Goal: Use online tool/utility: Utilize a website feature to perform a specific function

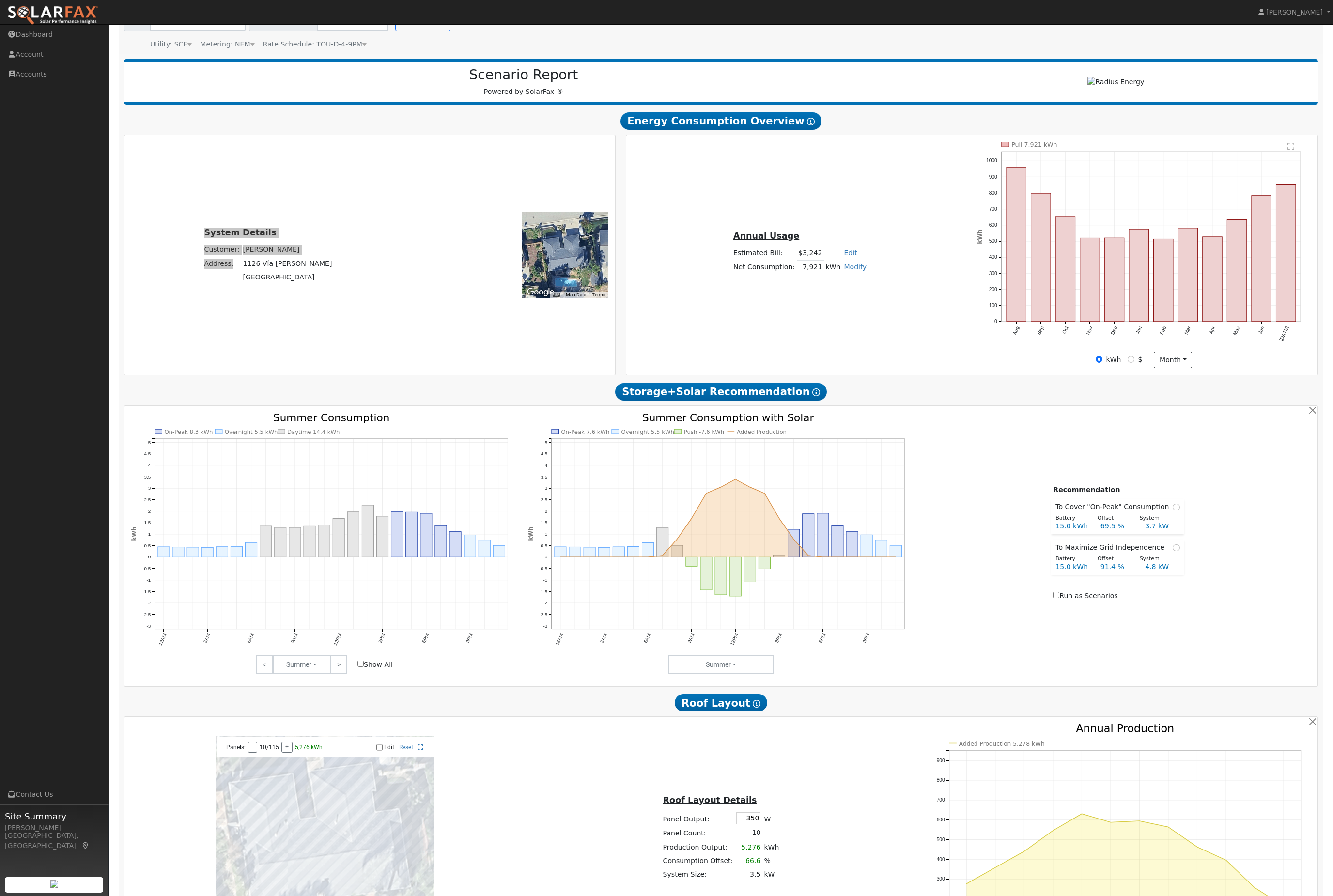
scroll to position [247, 0]
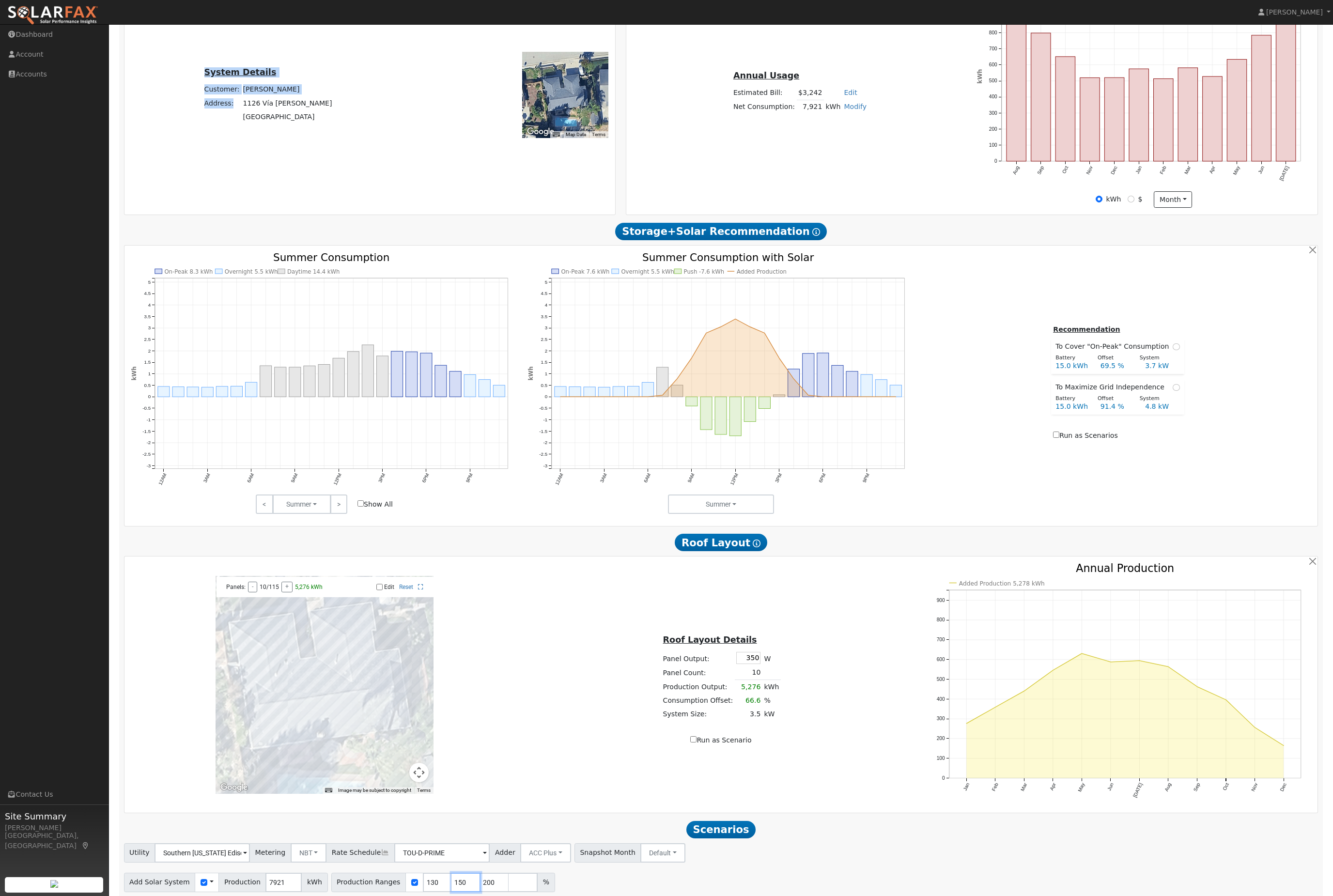
click at [480, 892] on input "150" at bounding box center [466, 882] width 29 height 19
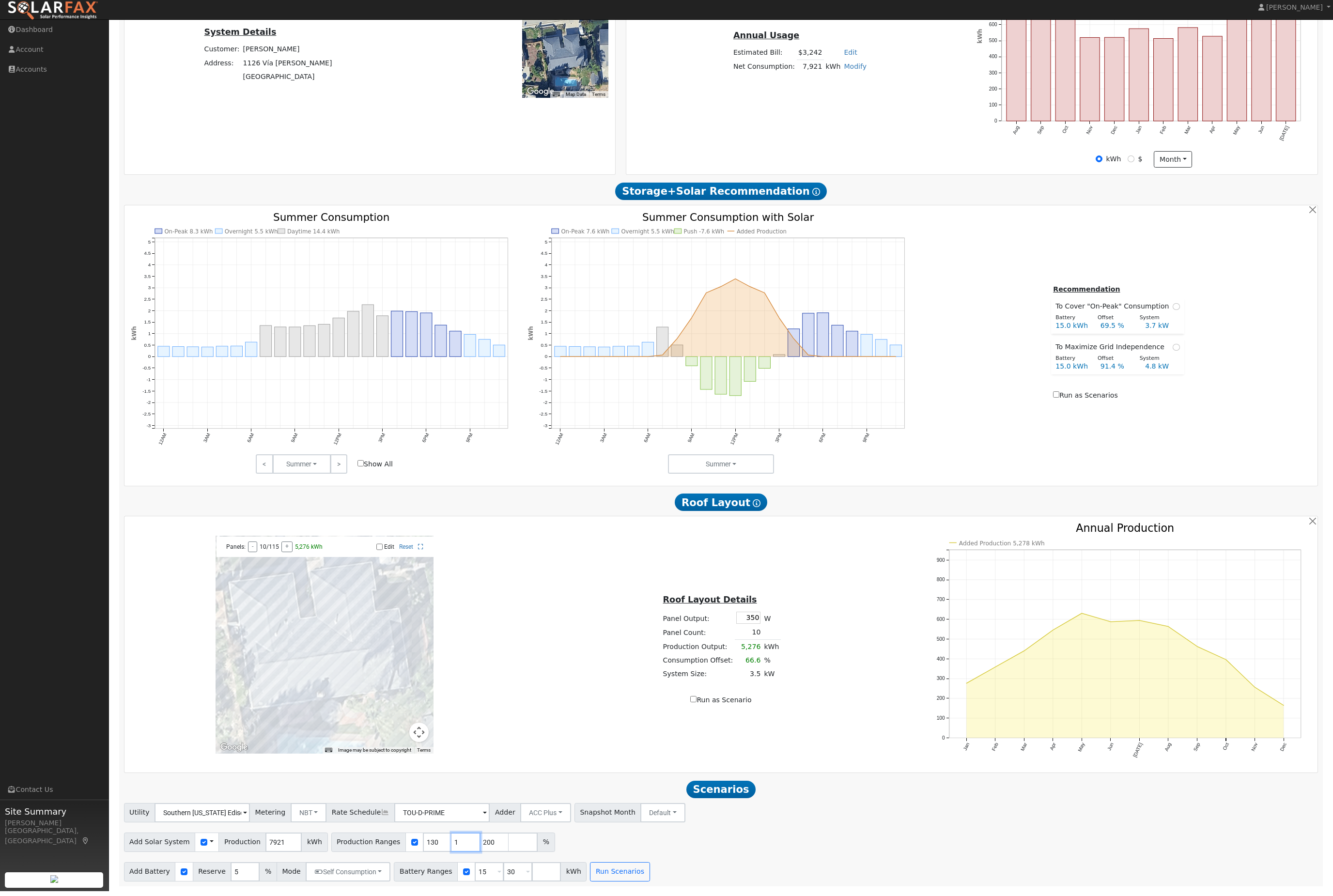
type input "200"
type input "2"
click at [533, 870] on input "30" at bounding box center [518, 876] width 29 height 19
type input "3"
click at [504, 868] on input "15" at bounding box center [489, 876] width 29 height 19
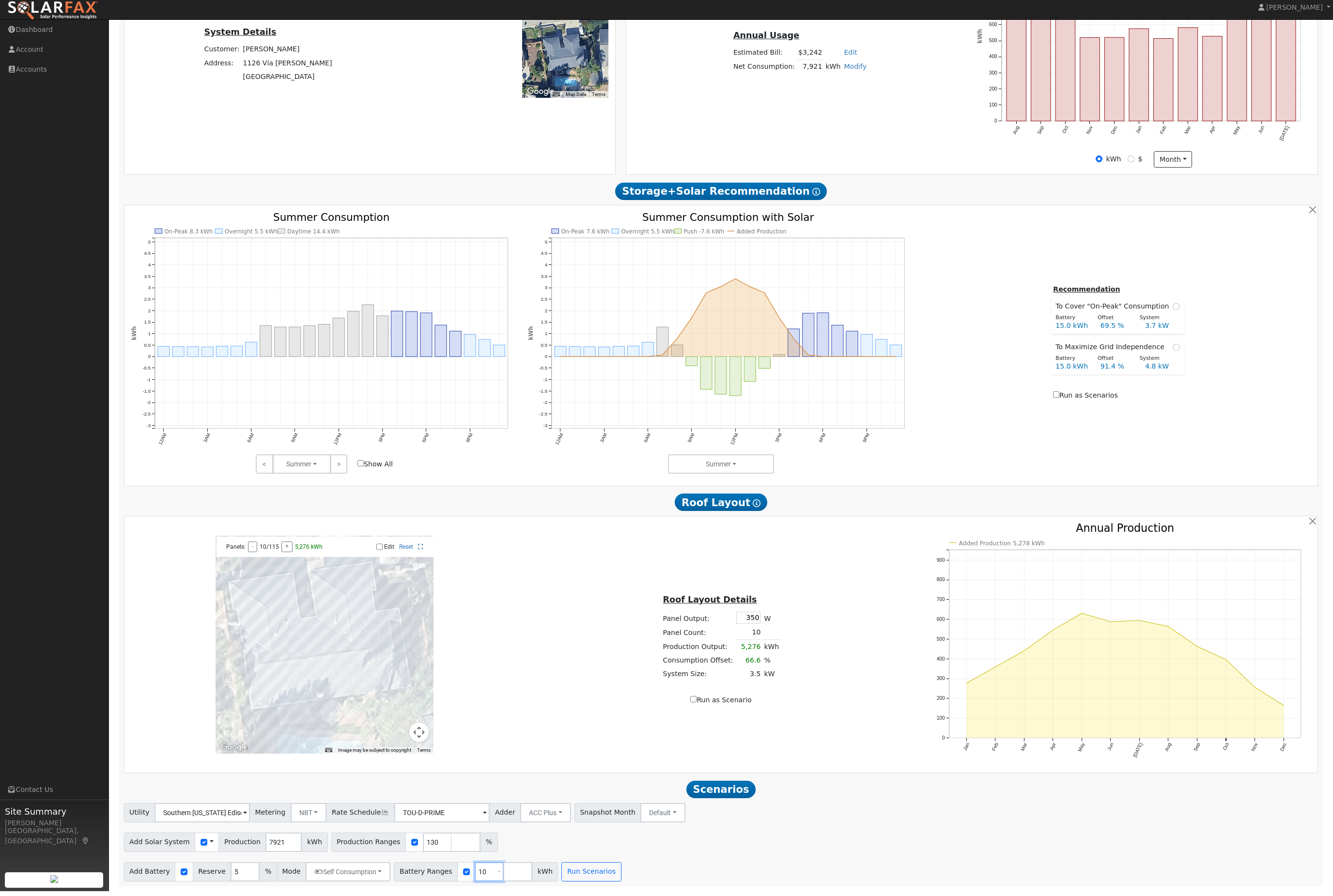
type input "10"
click at [533, 871] on input "number" at bounding box center [518, 876] width 29 height 19
type input "20"
click at [650, 874] on button "Run Scenarios" at bounding box center [620, 876] width 59 height 19
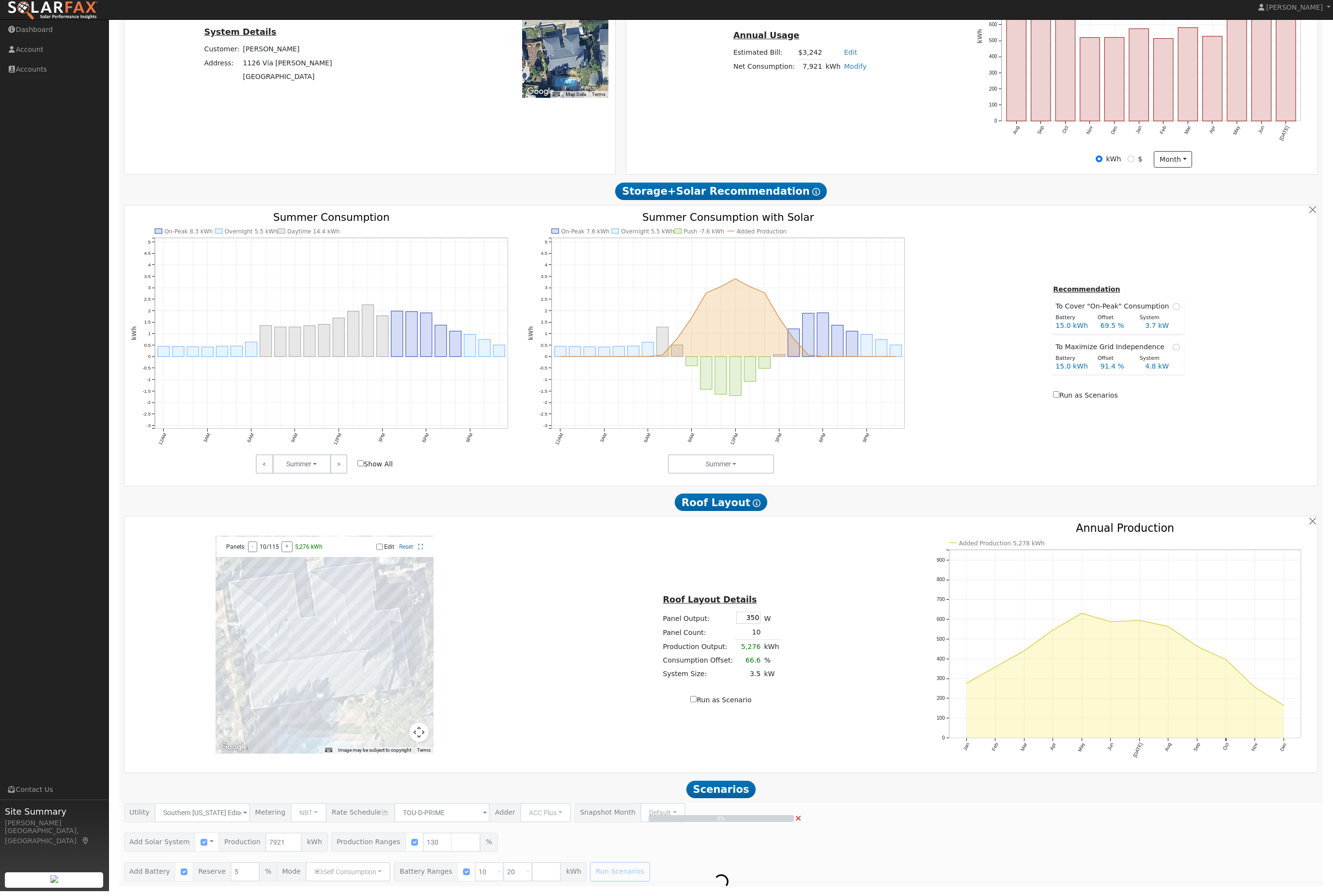
scroll to position [247, 0]
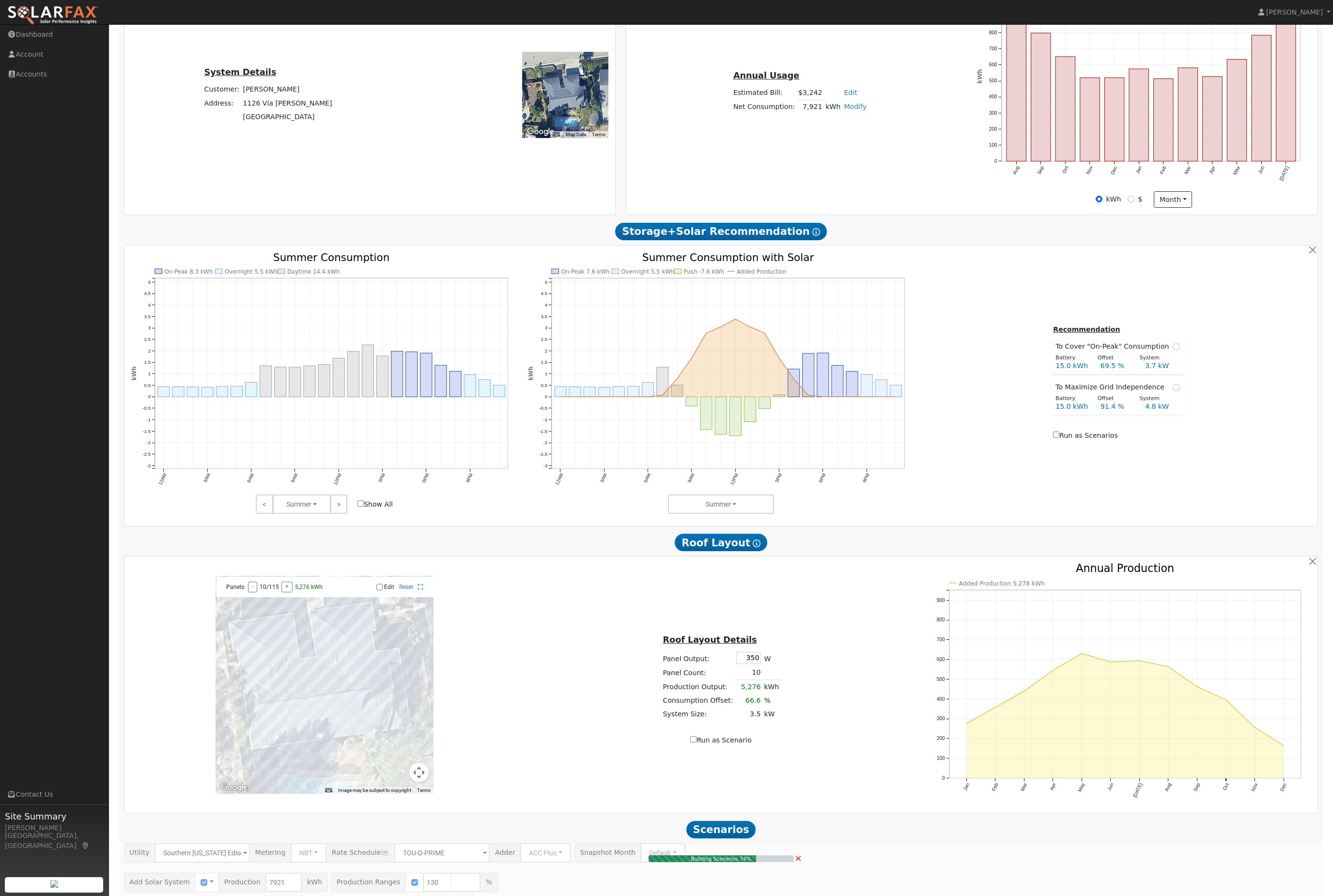
type input "6.9"
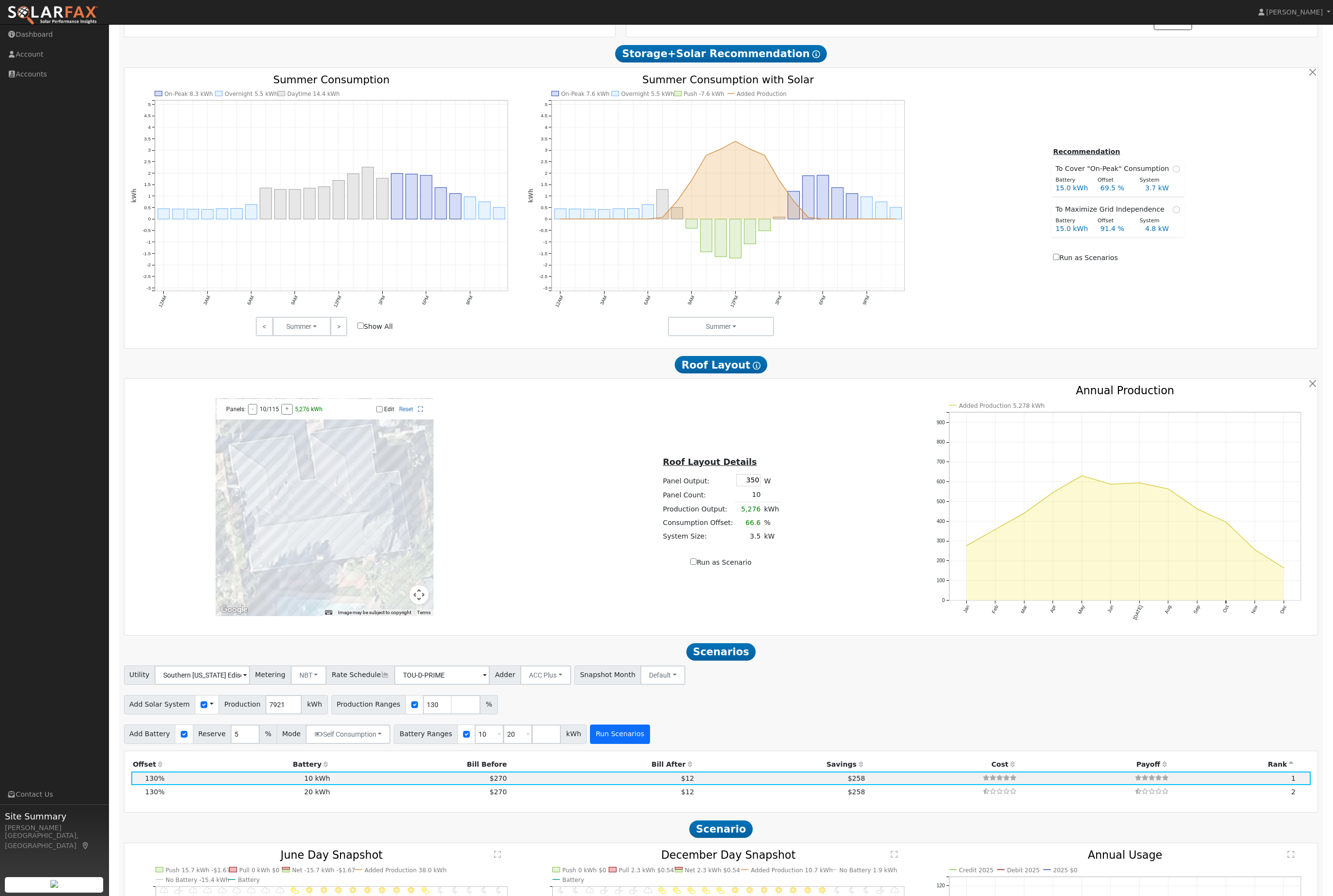
scroll to position [425, 0]
click at [362, 328] on input "Show All" at bounding box center [360, 325] width 6 height 6
checkbox input "true"
click at [307, 335] on button "Summer" at bounding box center [301, 326] width 58 height 19
click at [315, 368] on link "Fall" at bounding box center [307, 361] width 67 height 14
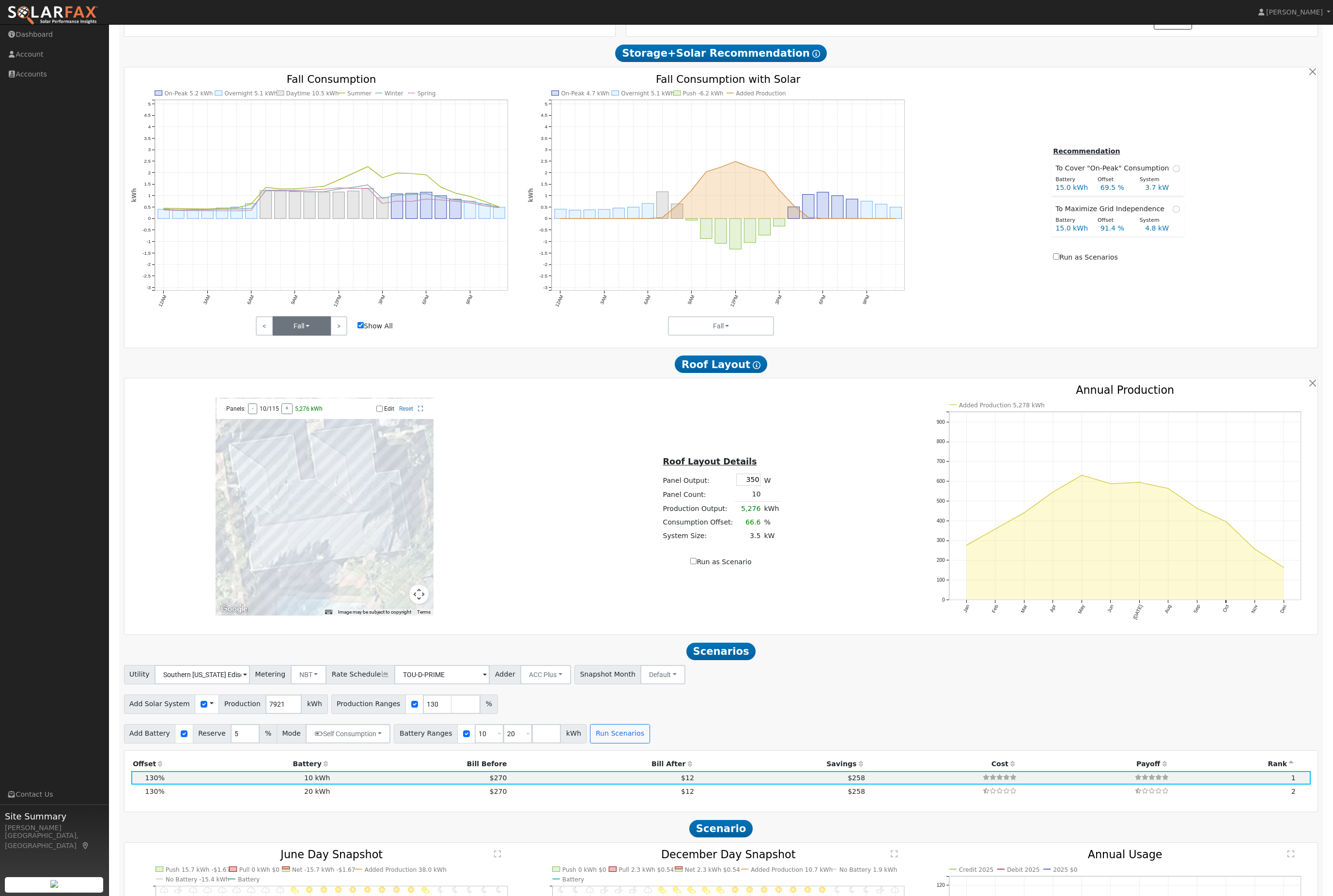
click at [283, 335] on button "Fall" at bounding box center [301, 326] width 58 height 19
click at [318, 382] on link "Winter" at bounding box center [307, 374] width 67 height 14
click at [310, 335] on button "Winter" at bounding box center [301, 325] width 58 height 19
click at [315, 395] on link "Spring" at bounding box center [307, 388] width 67 height 14
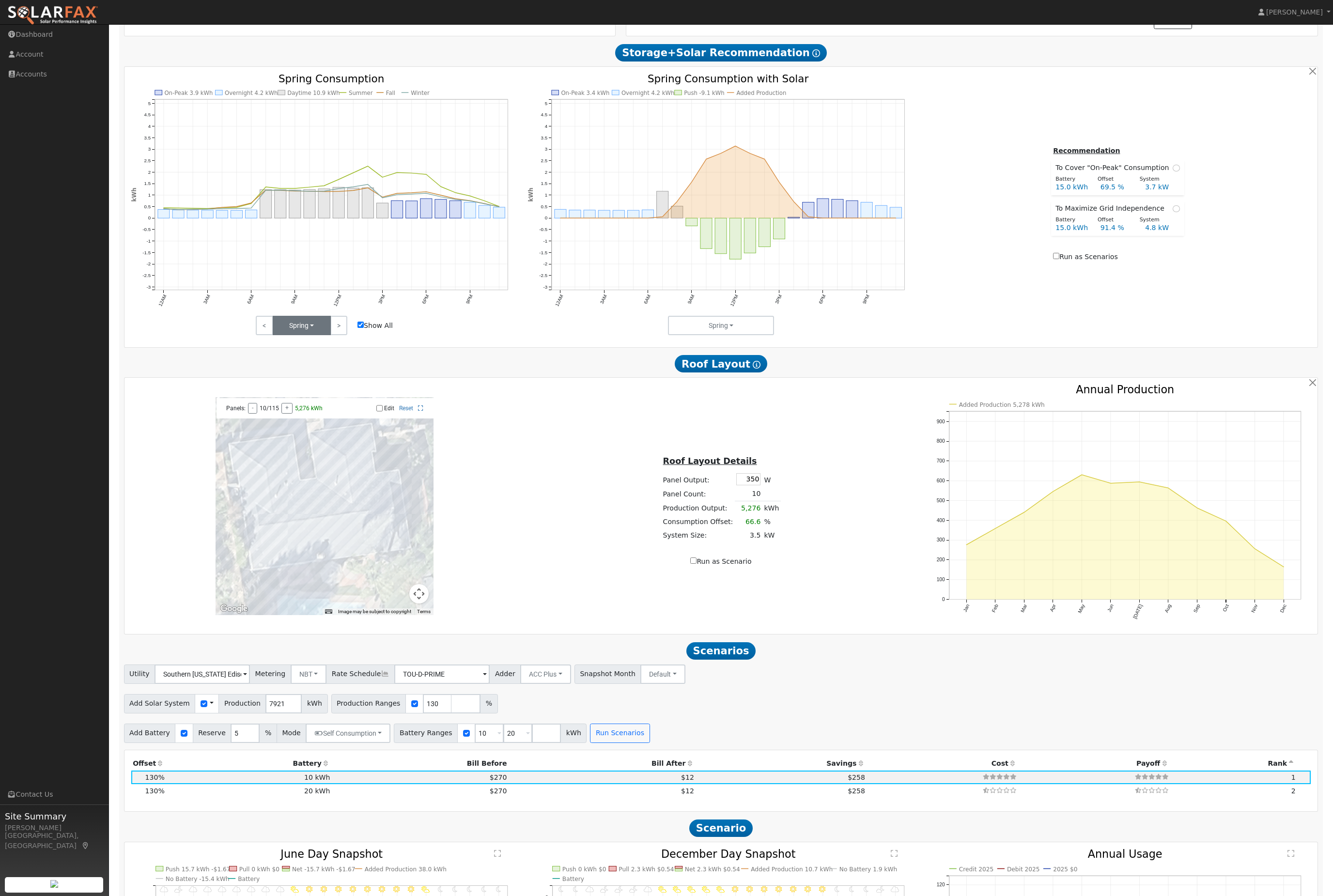
click at [279, 335] on button "Spring" at bounding box center [301, 325] width 58 height 19
click at [327, 354] on link "Summer" at bounding box center [307, 347] width 67 height 14
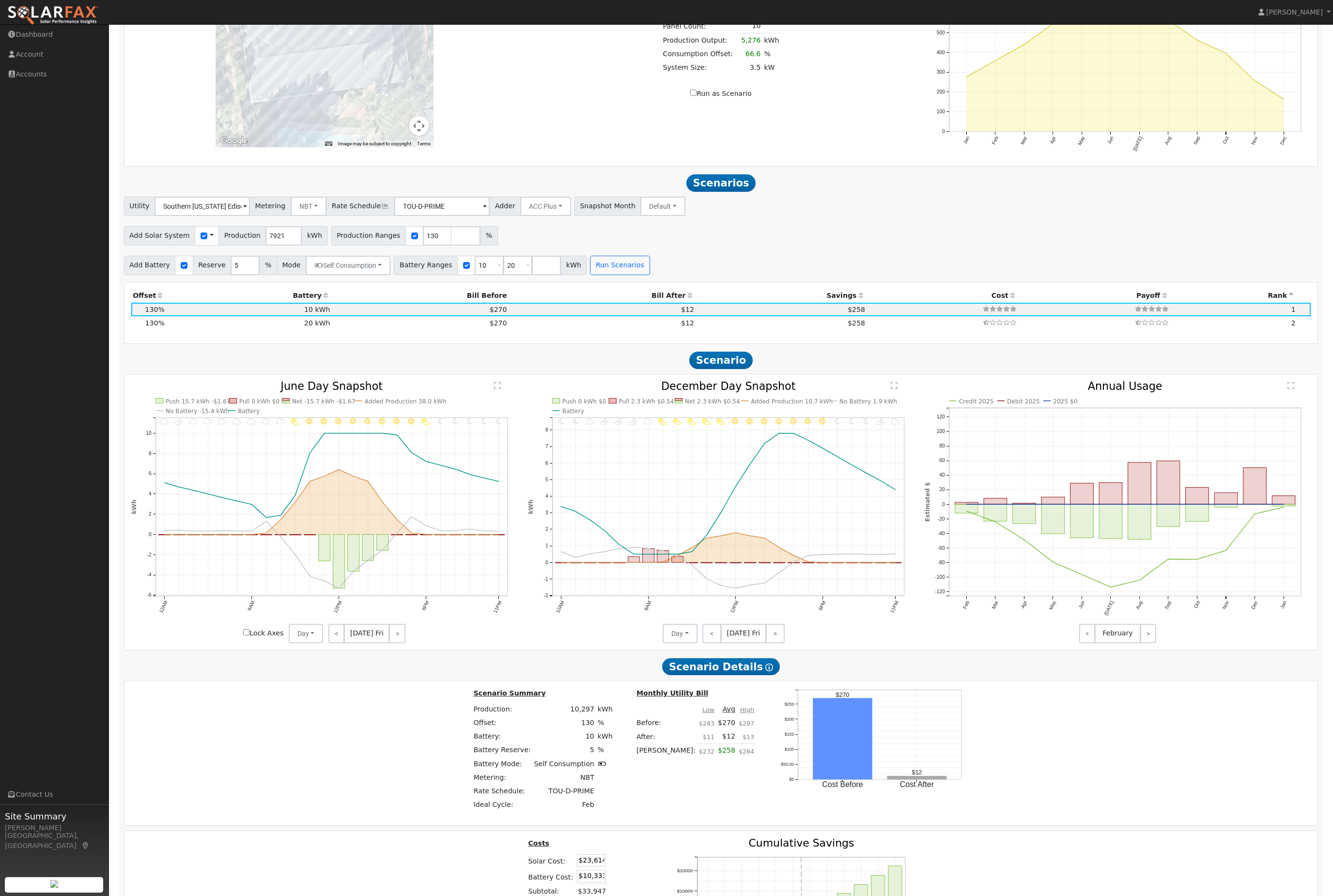
scroll to position [881, 0]
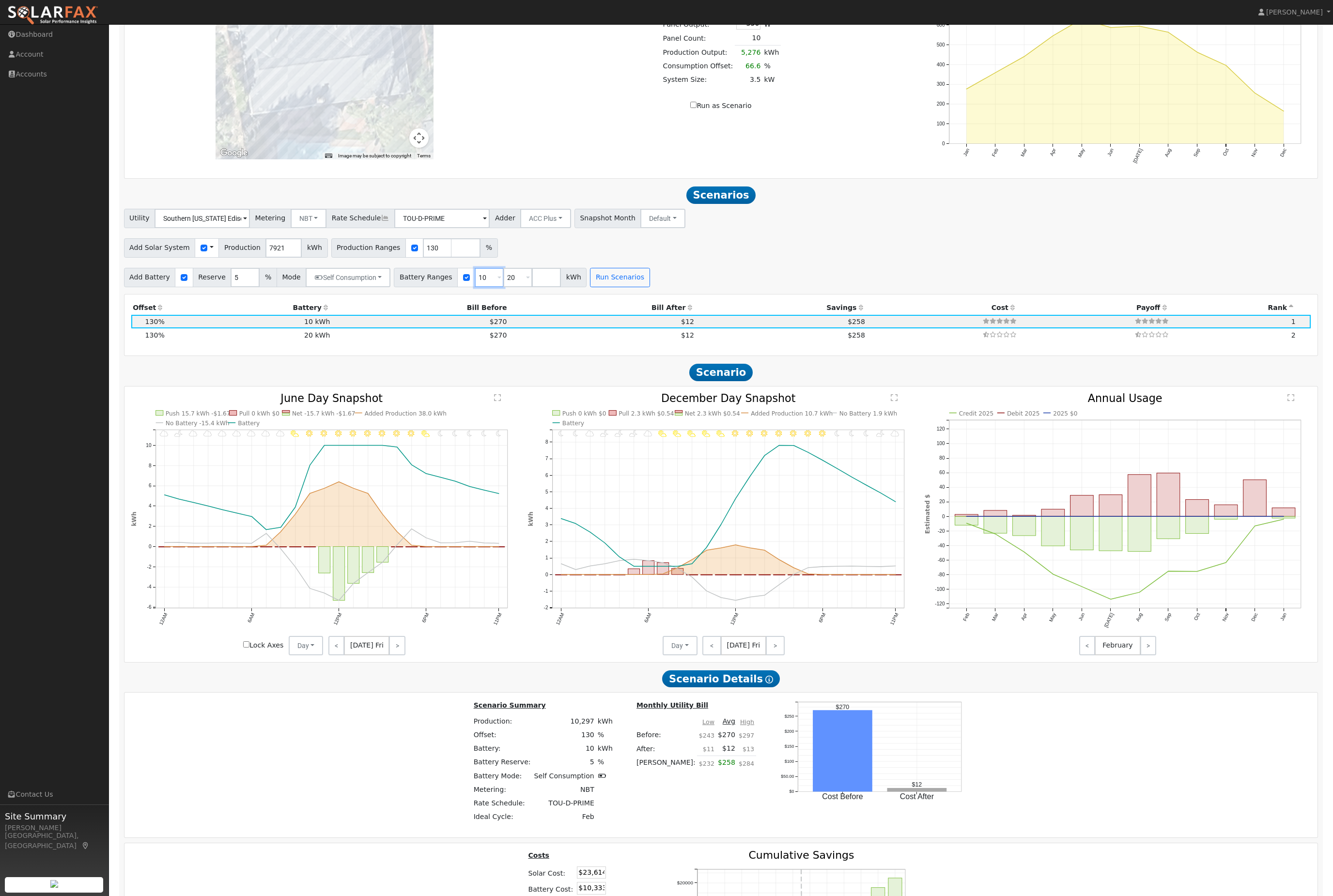
click at [504, 287] on input "10" at bounding box center [489, 277] width 29 height 19
click at [533, 287] on input "20" at bounding box center [518, 277] width 29 height 19
click at [490, 339] on span "$270" at bounding box center [498, 335] width 17 height 8
type input "$20,667"
type input "$13,284"
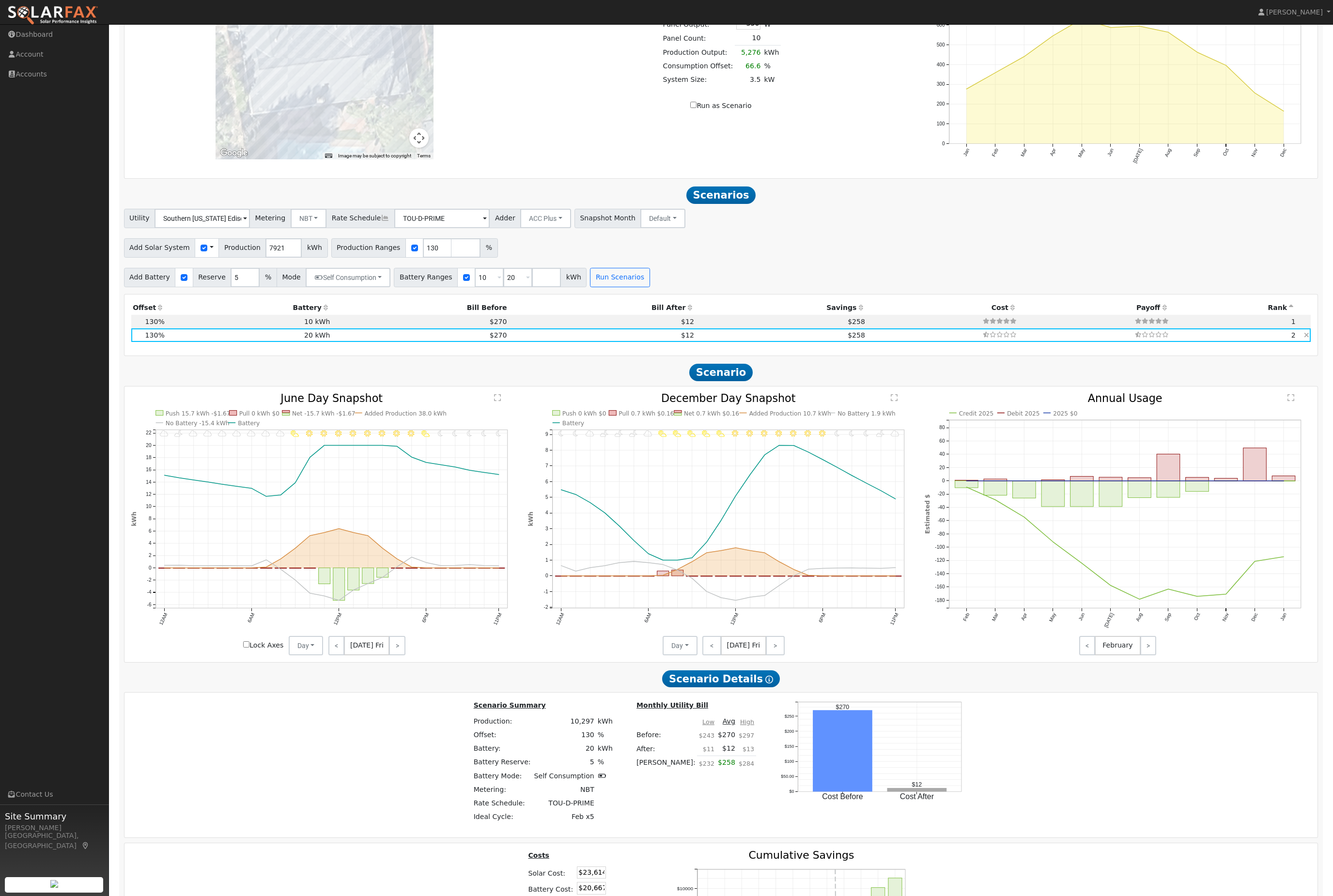
click at [320, 342] on td "20 kWh" at bounding box center [249, 335] width 166 height 14
click at [699, 328] on td "$258" at bounding box center [781, 321] width 171 height 14
type input "$10,333"
type input "$10,184"
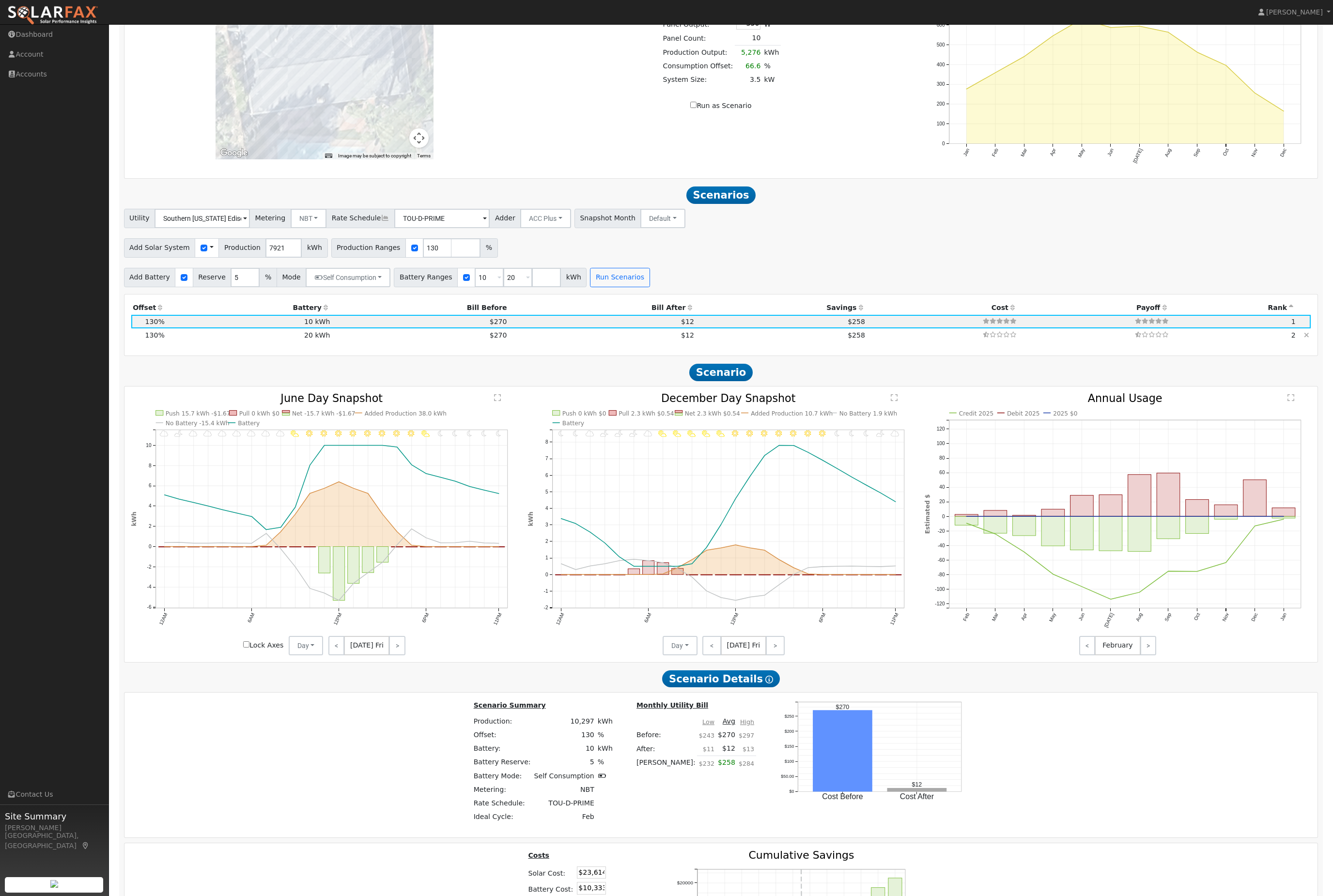
click at [696, 342] on td "$258" at bounding box center [781, 335] width 171 height 14
type input "$20,667"
type input "$13,284"
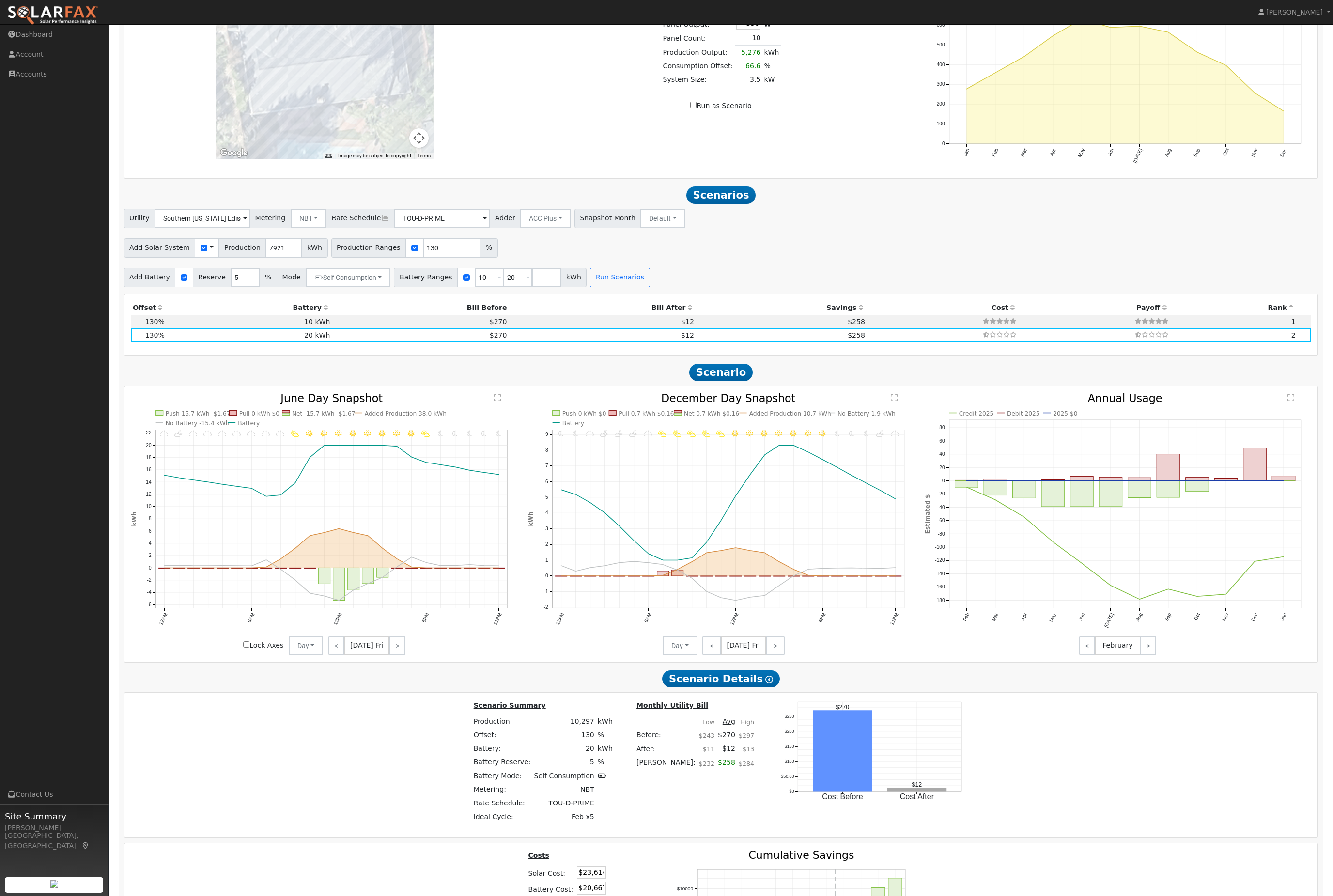
click at [764, 314] on th "Savings" at bounding box center [781, 308] width 171 height 14
click at [696, 314] on th "Savings" at bounding box center [781, 308] width 171 height 14
click at [514, 328] on td "$12" at bounding box center [602, 321] width 187 height 14
type input "$10,333"
type input "$10,184"
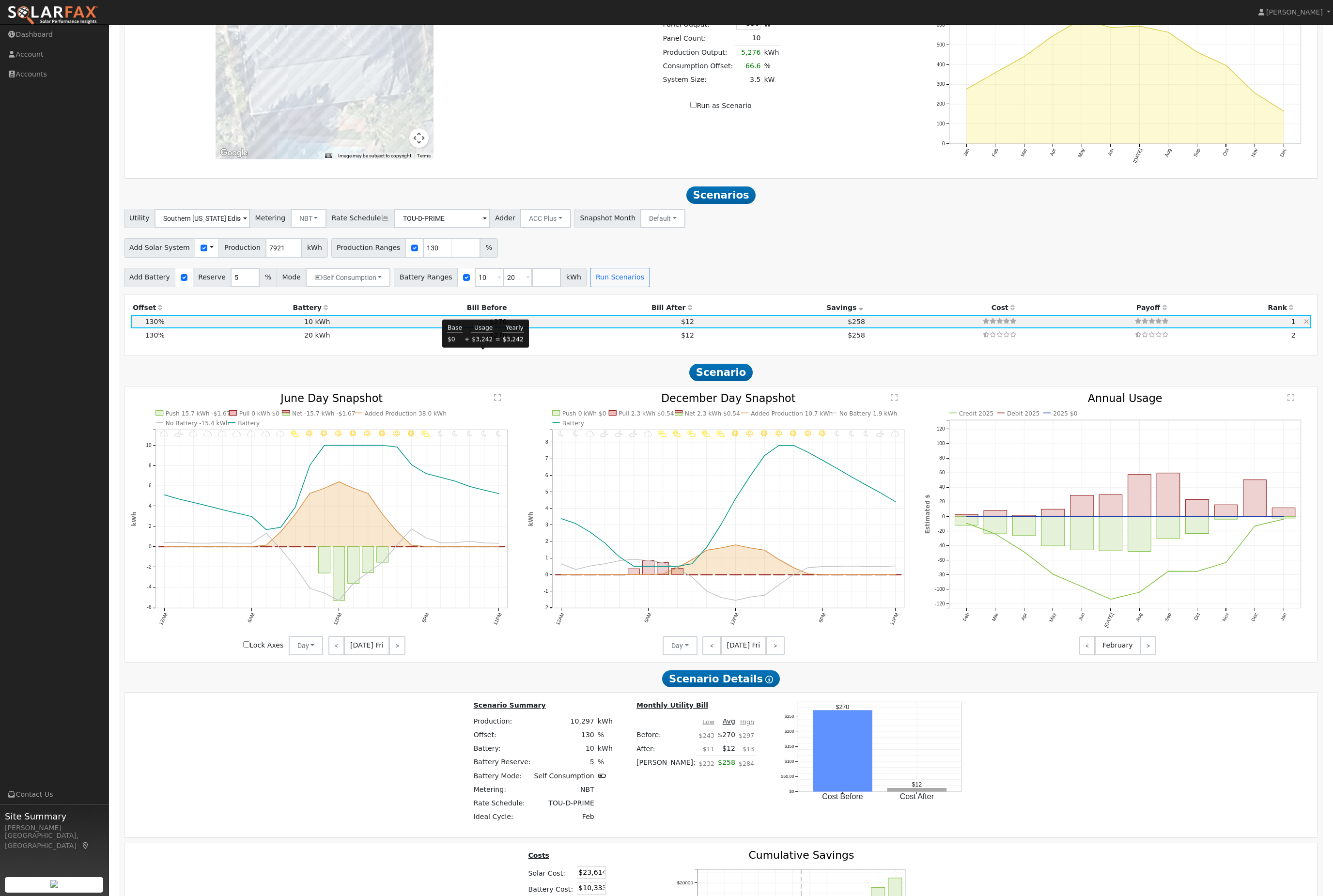
click at [490, 325] on span "$270" at bounding box center [498, 321] width 17 height 8
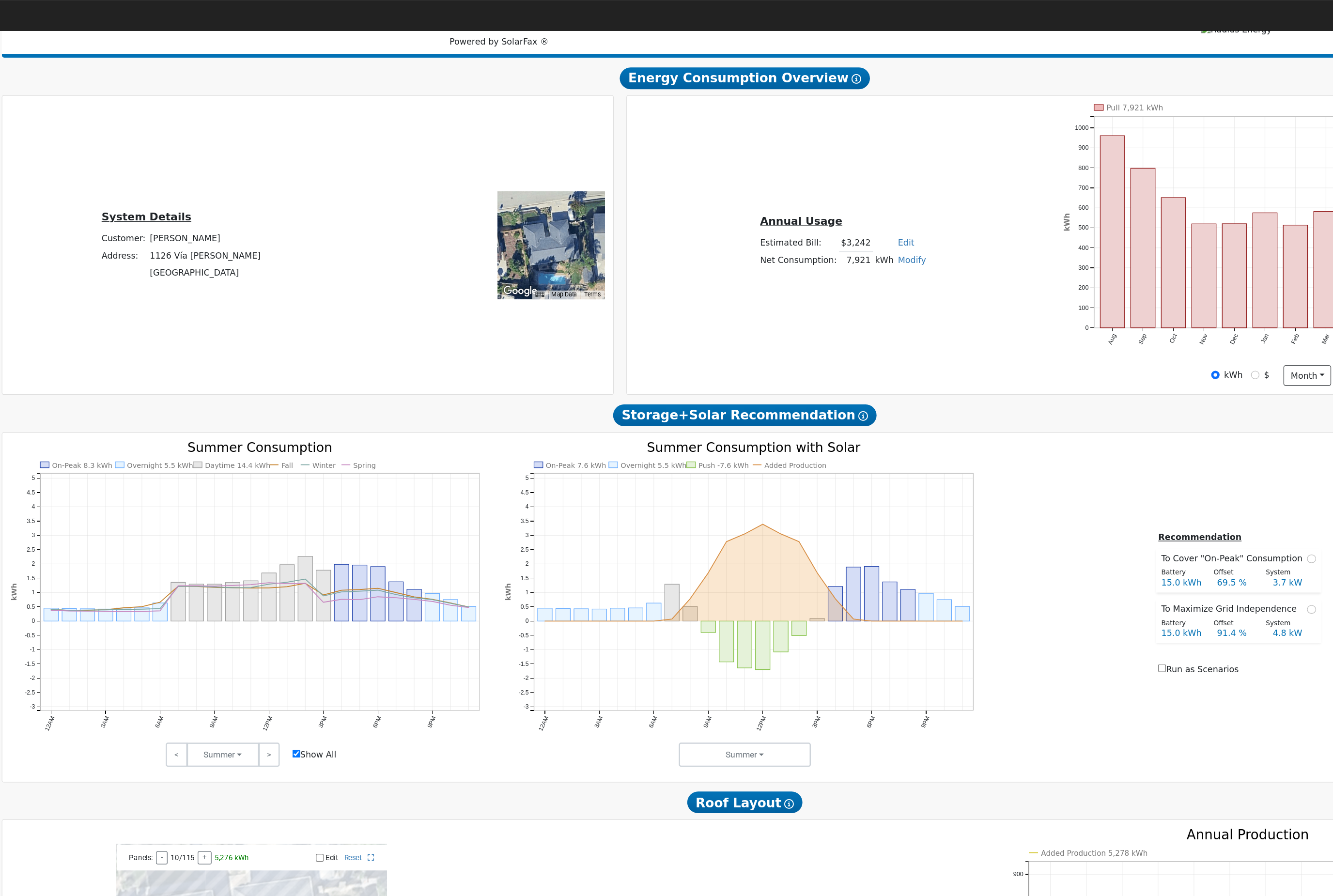
scroll to position [0, 0]
